Goal: Information Seeking & Learning: Learn about a topic

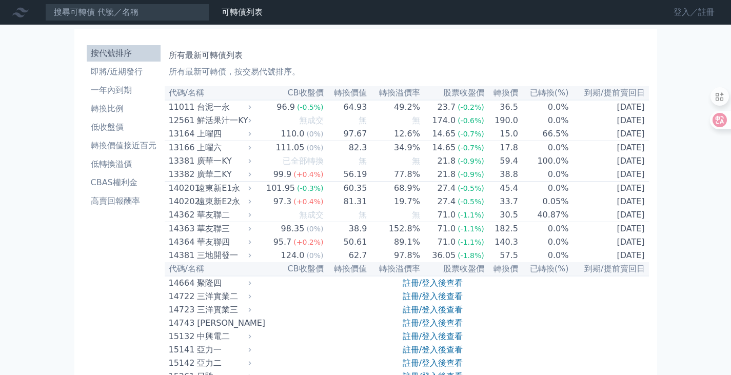
click at [680, 8] on link "登入／註冊" at bounding box center [693, 12] width 57 height 16
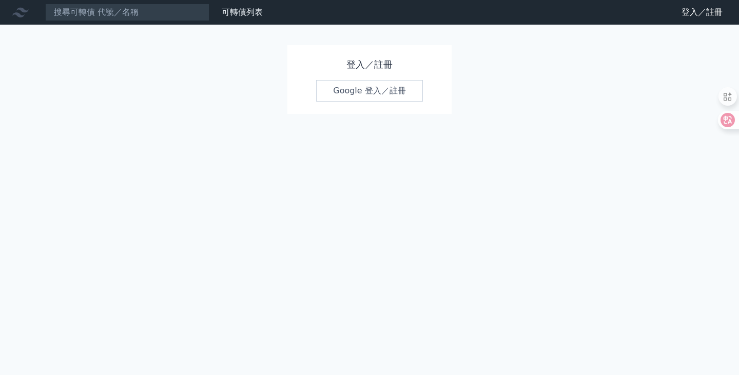
click at [362, 96] on link "Google 登入／註冊" at bounding box center [369, 91] width 107 height 22
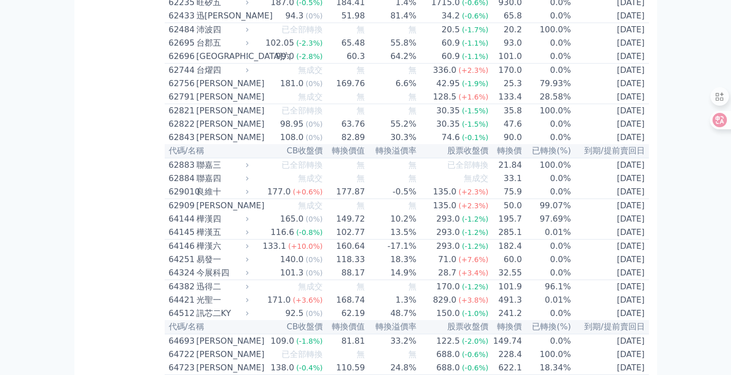
scroll to position [4053, 0]
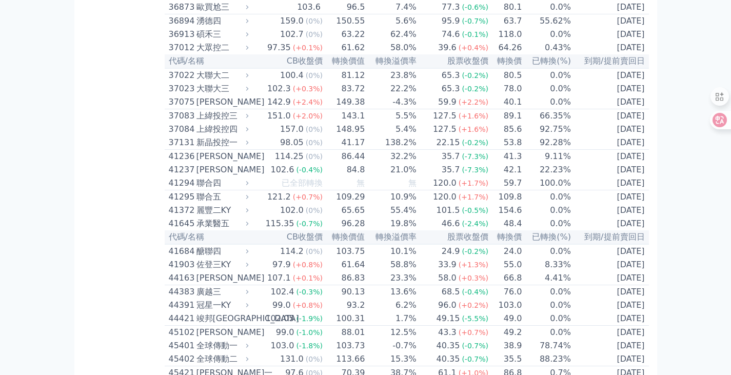
scroll to position [2566, 0]
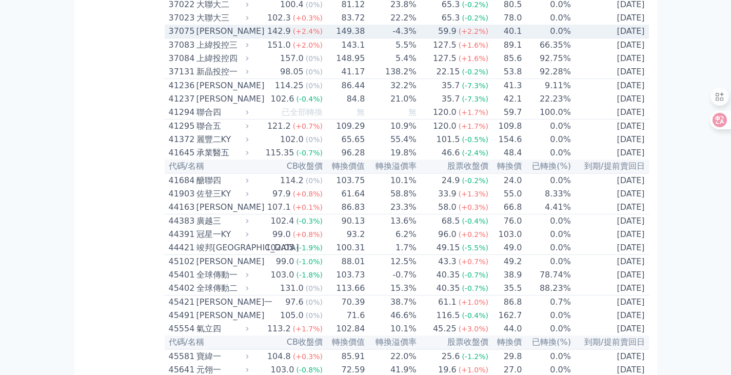
click at [178, 37] on div "37075" at bounding box center [181, 31] width 25 height 12
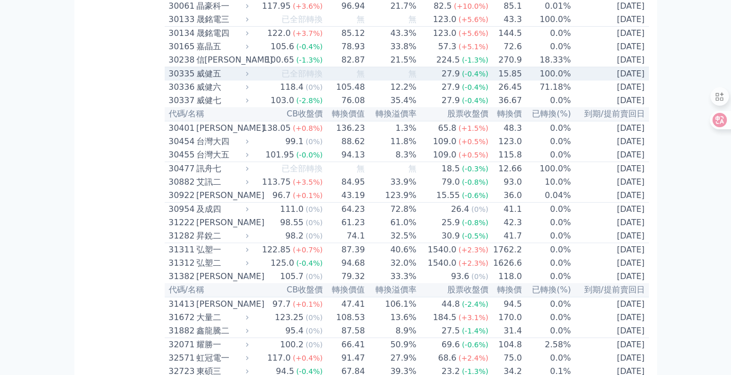
scroll to position [1386, 0]
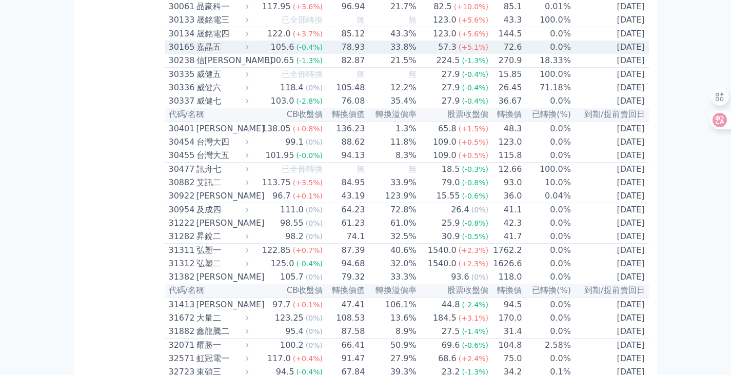
click at [175, 53] on div "30165" at bounding box center [181, 47] width 25 height 12
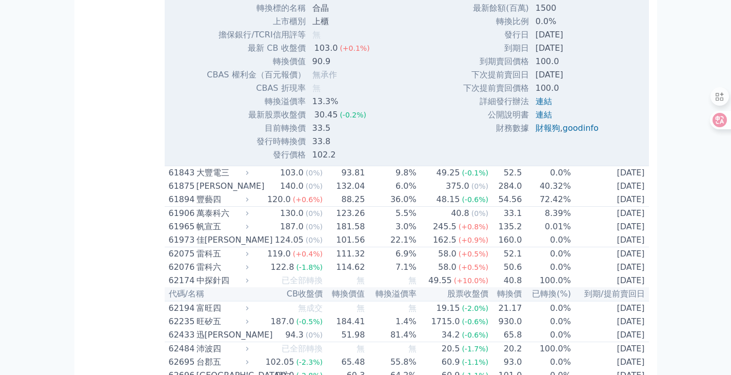
scroll to position [4669, 0]
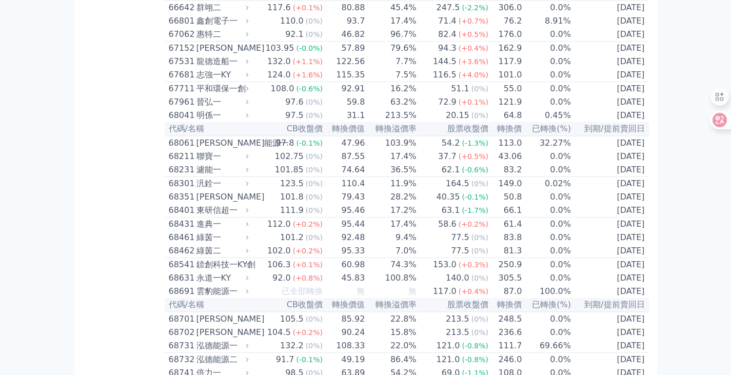
scroll to position [5490, 0]
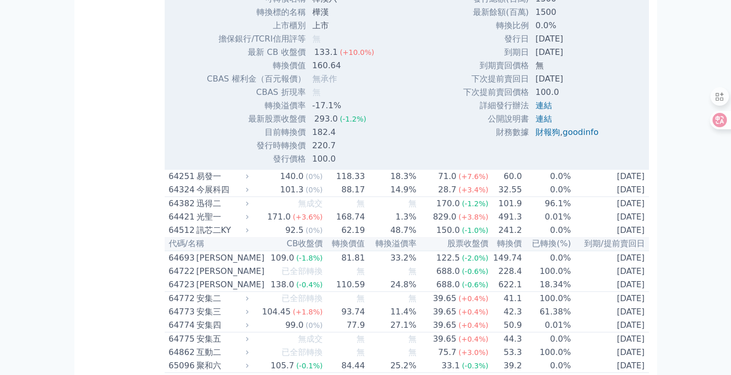
scroll to position [5387, 0]
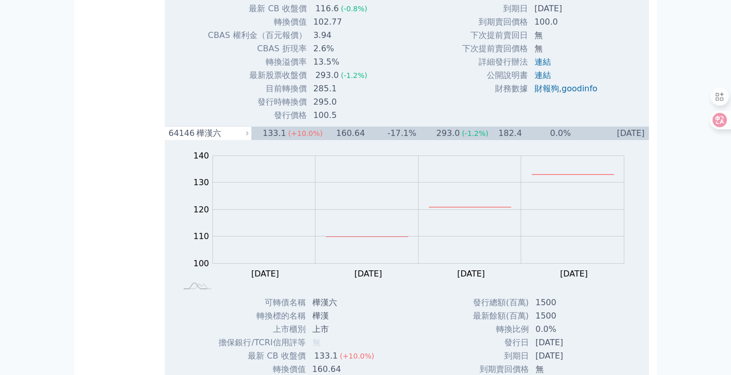
scroll to position [5490, 0]
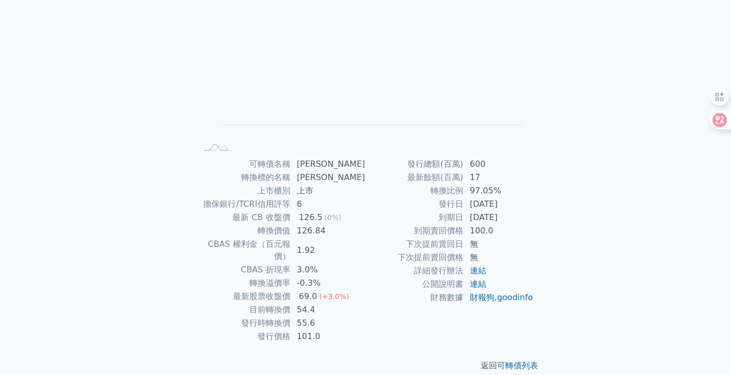
scroll to position [100, 0]
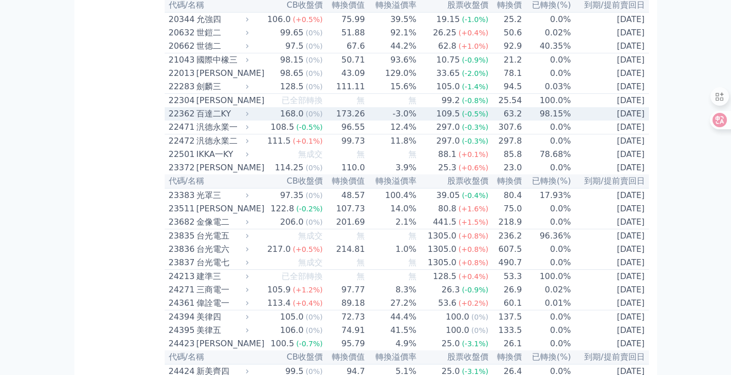
scroll to position [923, 0]
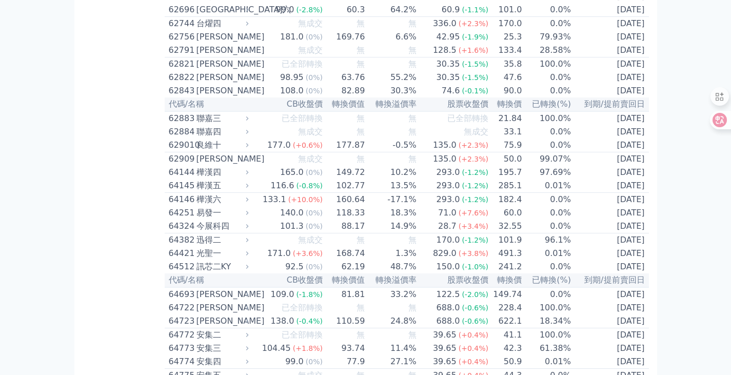
scroll to position [4272, 0]
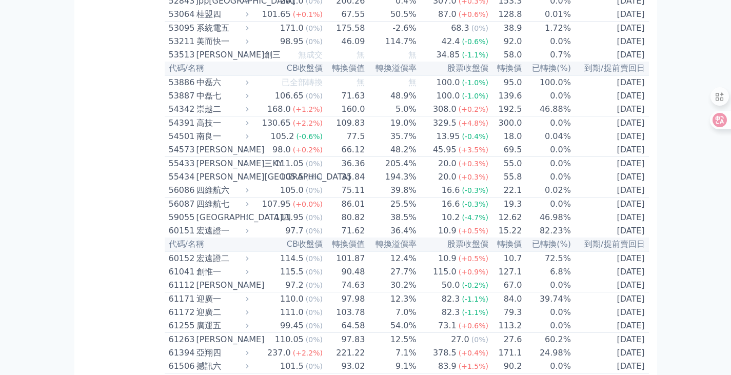
scroll to position [3707, 0]
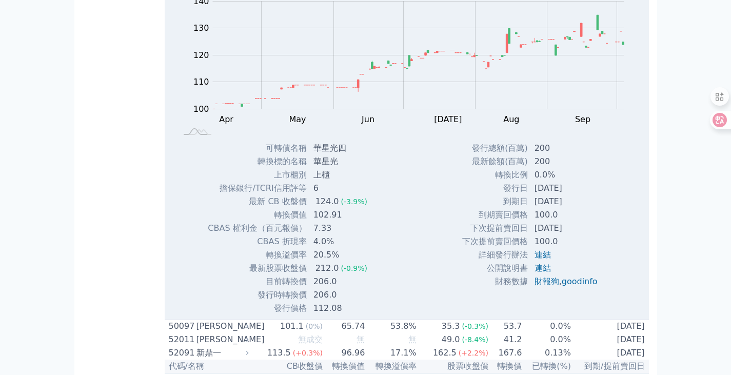
scroll to position [3553, 0]
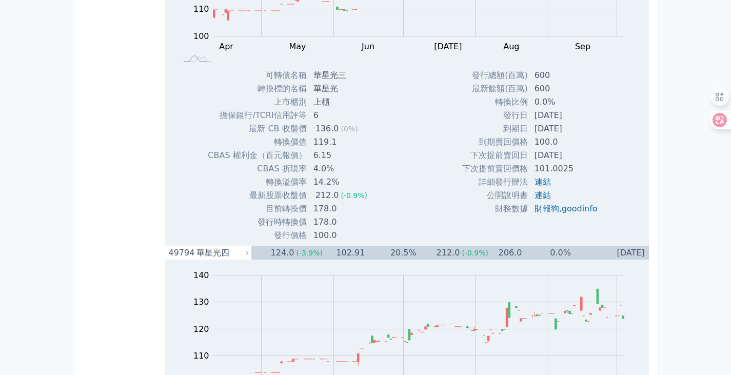
scroll to position [3605, 0]
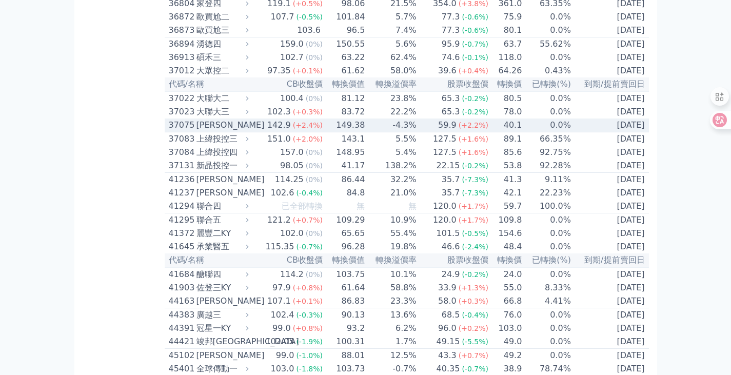
scroll to position [2681, 0]
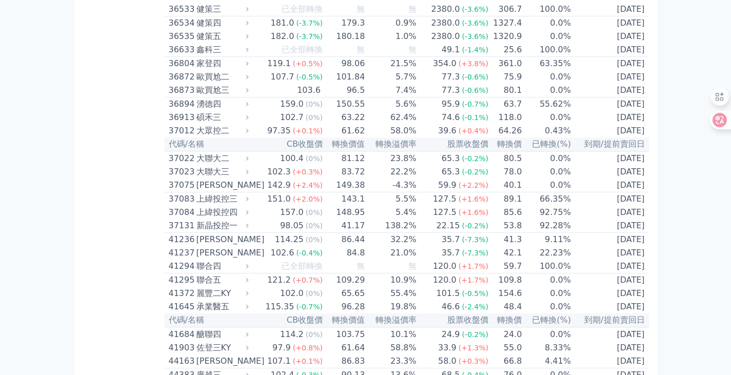
scroll to position [3143, 0]
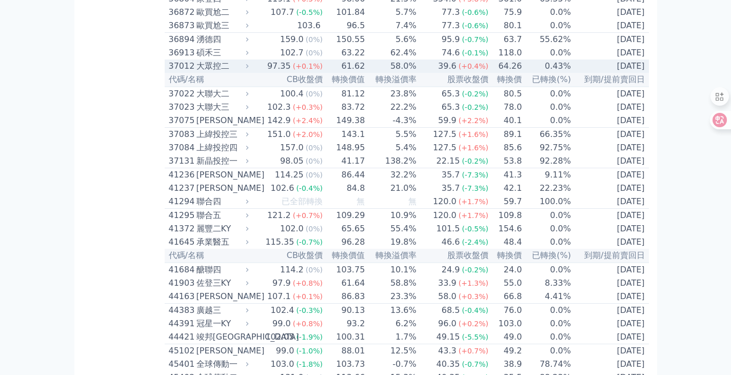
click at [173, 72] on div "37012" at bounding box center [181, 66] width 25 height 12
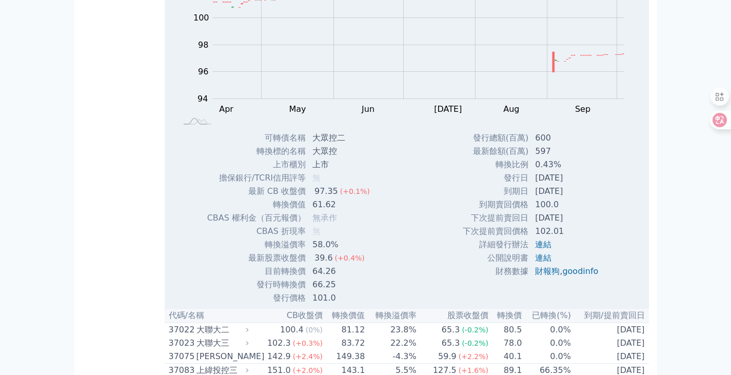
scroll to position [3348, 0]
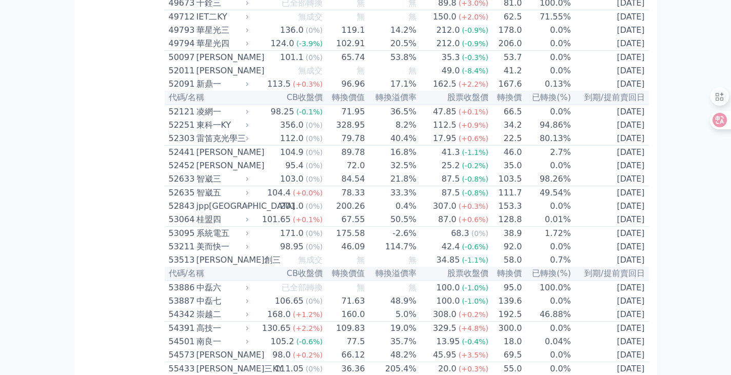
scroll to position [3964, 0]
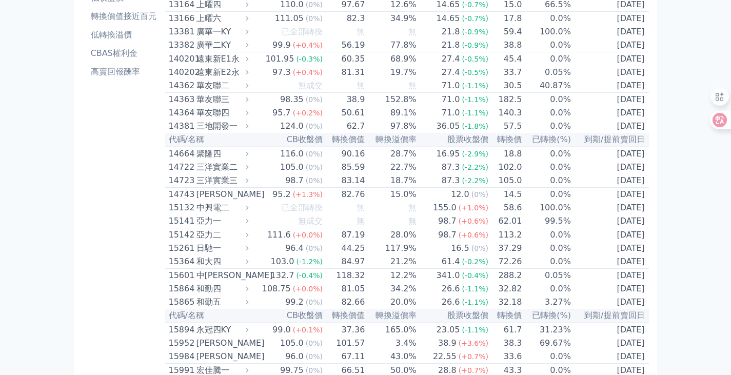
scroll to position [0, 0]
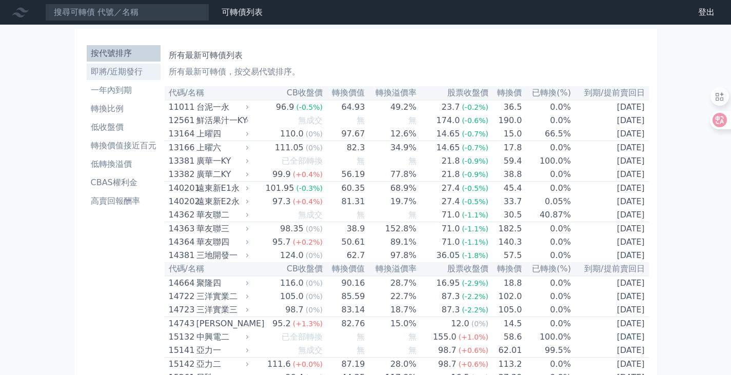
click at [96, 68] on li "即將/近期發行" at bounding box center [124, 72] width 74 height 12
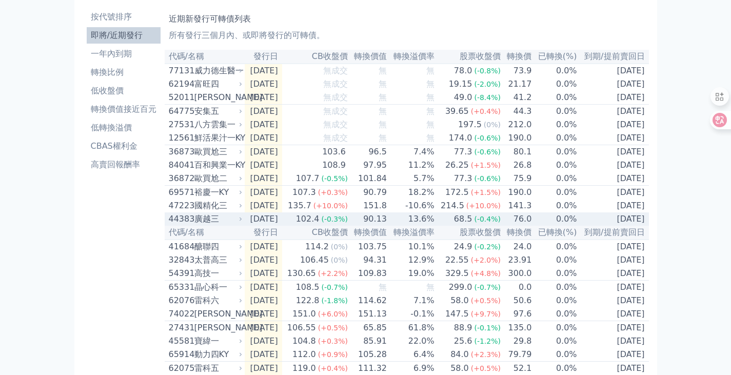
scroll to position [51, 0]
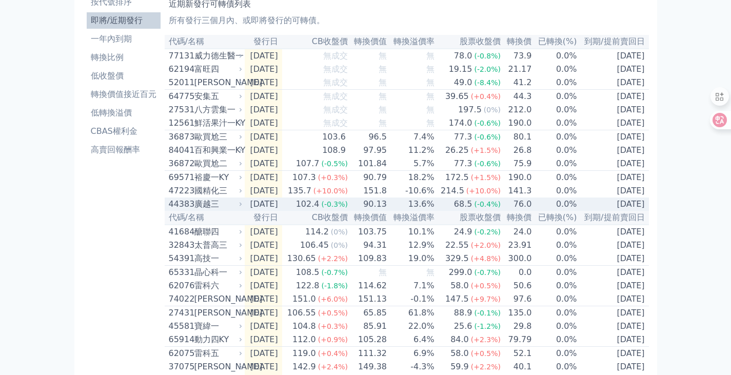
click at [176, 210] on div "44383" at bounding box center [180, 204] width 23 height 12
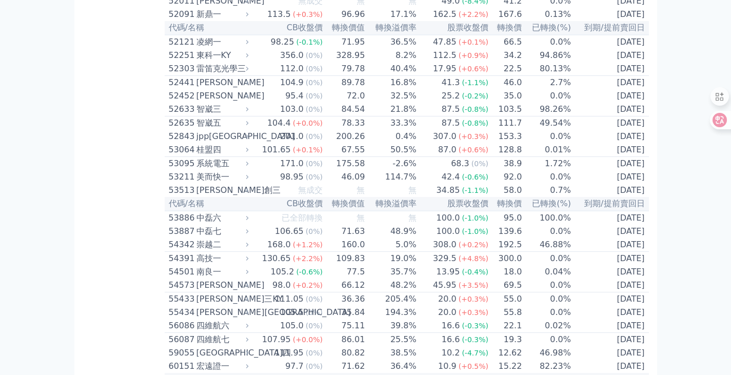
scroll to position [3238, 0]
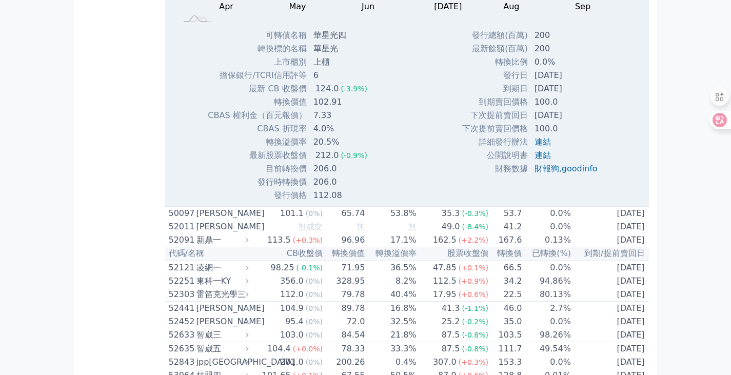
scroll to position [3341, 0]
